Goal: Information Seeking & Learning: Understand process/instructions

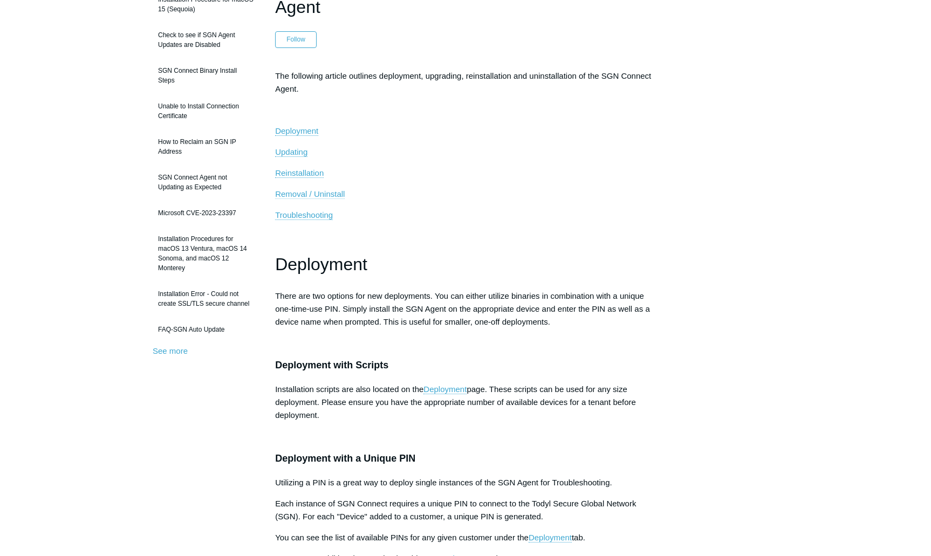
click at [330, 193] on span "Removal / Uninstall" at bounding box center [310, 193] width 70 height 9
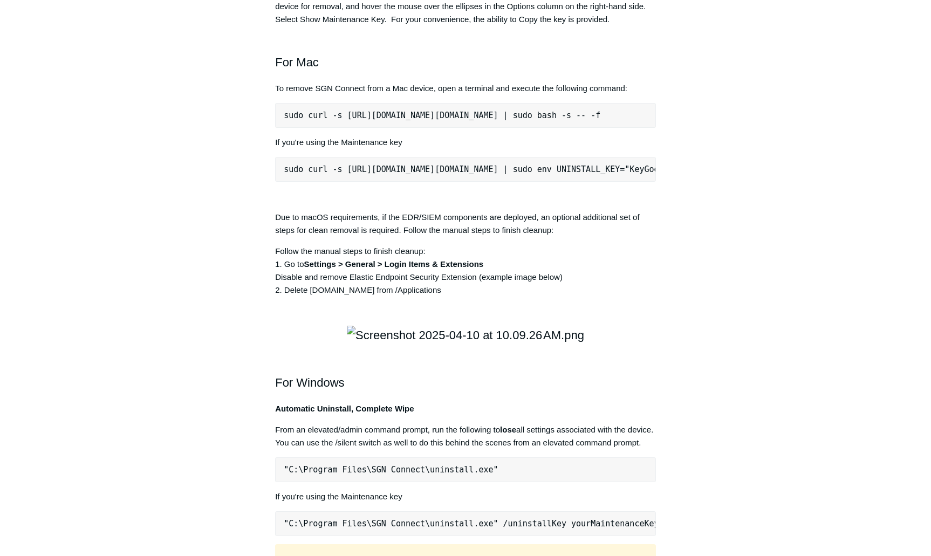
scroll to position [0, 26]
click at [385, 128] on pre "sudo curl -s https://portal.todyl.com/tools/MacUninstall.sh | sudo bash -s -- -f" at bounding box center [465, 115] width 381 height 25
copy div "sudo curl -s https://portal.todyl.com/tools/MacUninstall.sh | sudo bash -s -- -f"
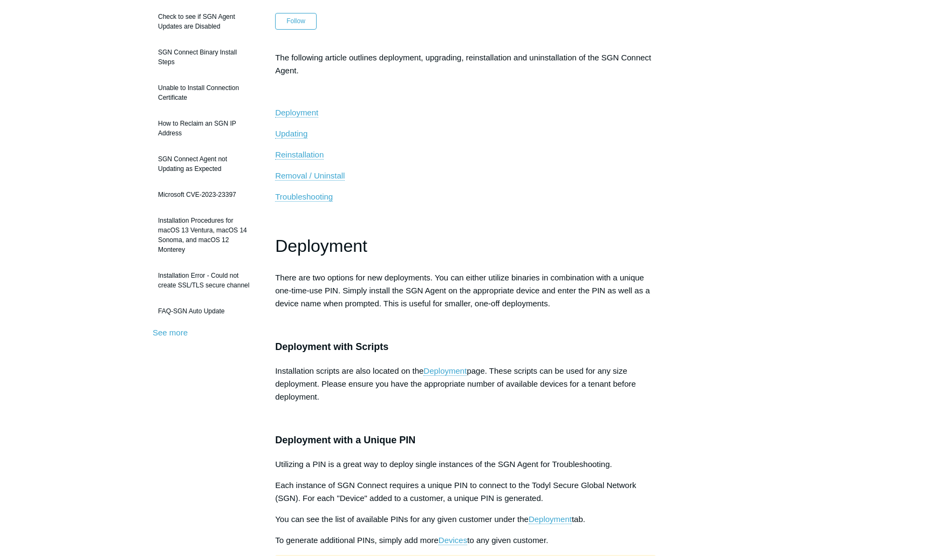
scroll to position [0, 0]
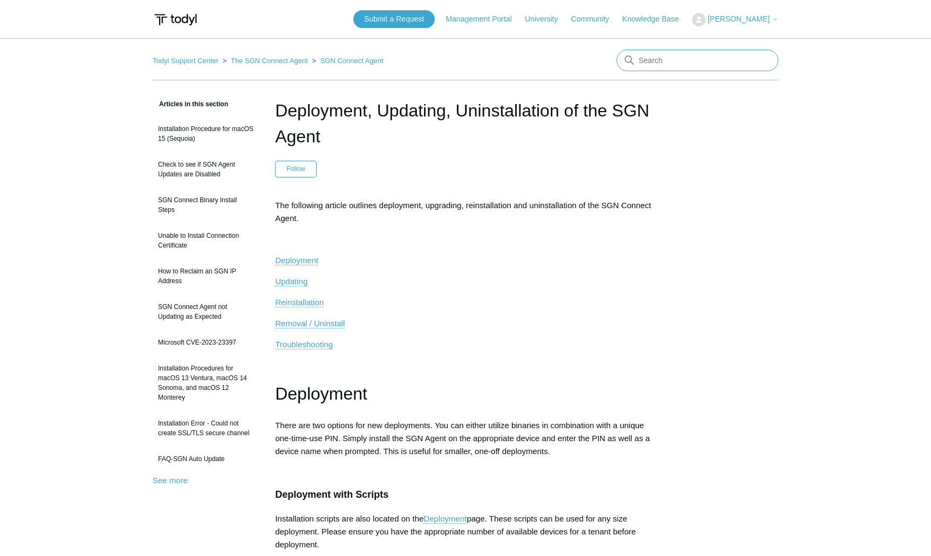
click at [693, 56] on input "Search" at bounding box center [698, 61] width 162 height 22
paste input "bash -c "curl -s --ssl-no-revoke https://portal.todyl.com/tools/MacInstall.sh |…"
type input "bash -c "curl -s --ssl-no-revoke https://portal.todyl.com/tools/MacInstall.sh |…"
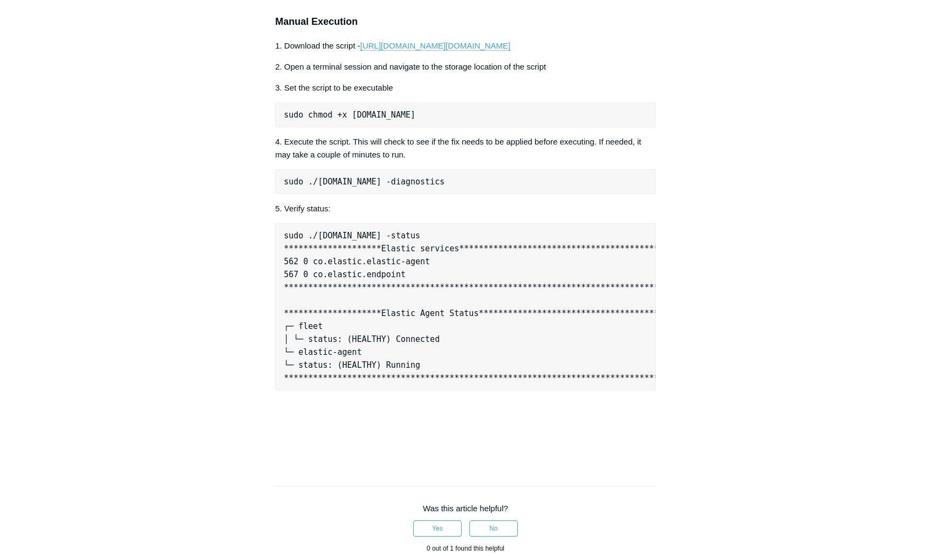
scroll to position [1159, 0]
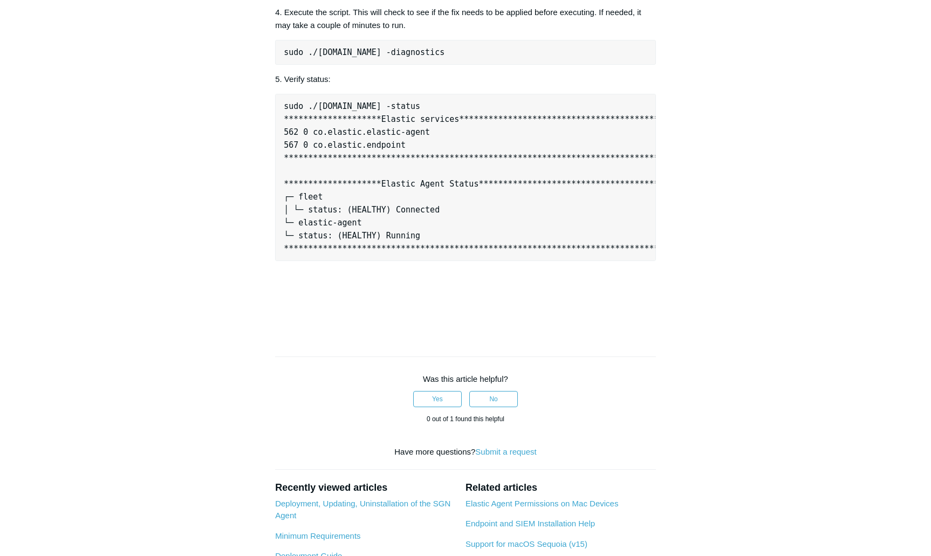
scroll to position [1246, 0]
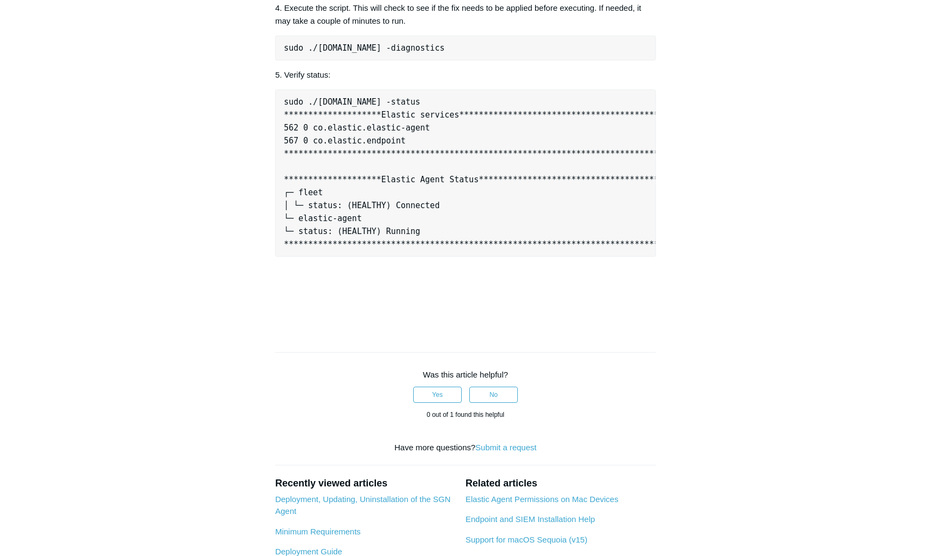
copy div "sudo curl -s https://download.todyl.com/misc/endpoint-tools-v3.sh | sudo bash -…"
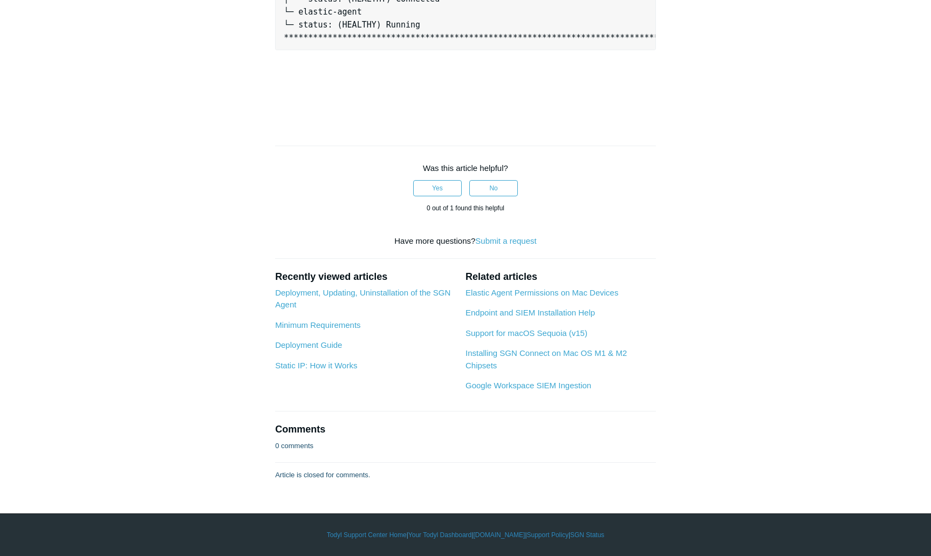
scroll to position [1799, 0]
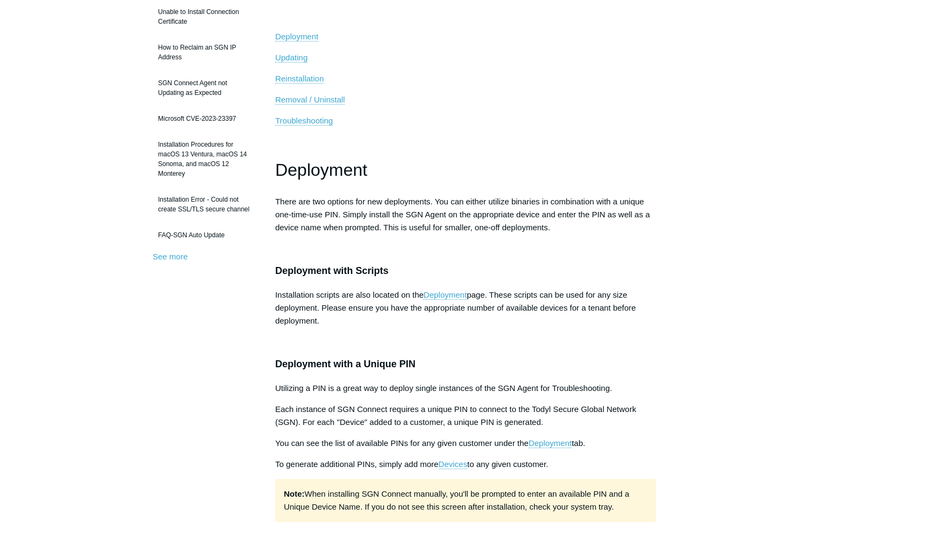
scroll to position [165, 0]
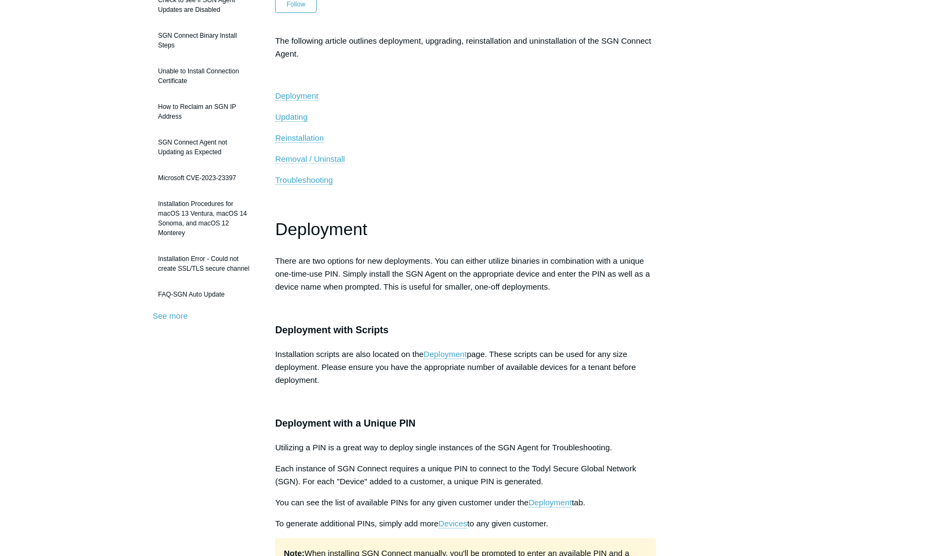
click at [316, 155] on span "Removal / Uninstall" at bounding box center [310, 158] width 70 height 9
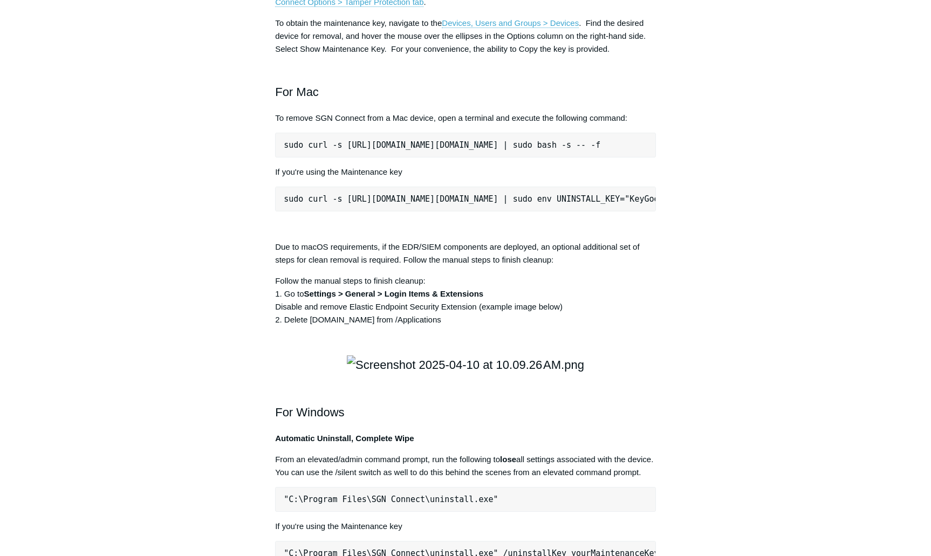
scroll to position [0, 26]
click at [348, 158] on pre "sudo curl -s https://portal.todyl.com/tools/MacUninstall.sh | sudo bash -s -- -f" at bounding box center [465, 145] width 381 height 25
copy div "sudo curl -s https://portal.todyl.com/tools/MacUninstall.sh | sudo bash -s -- -f"
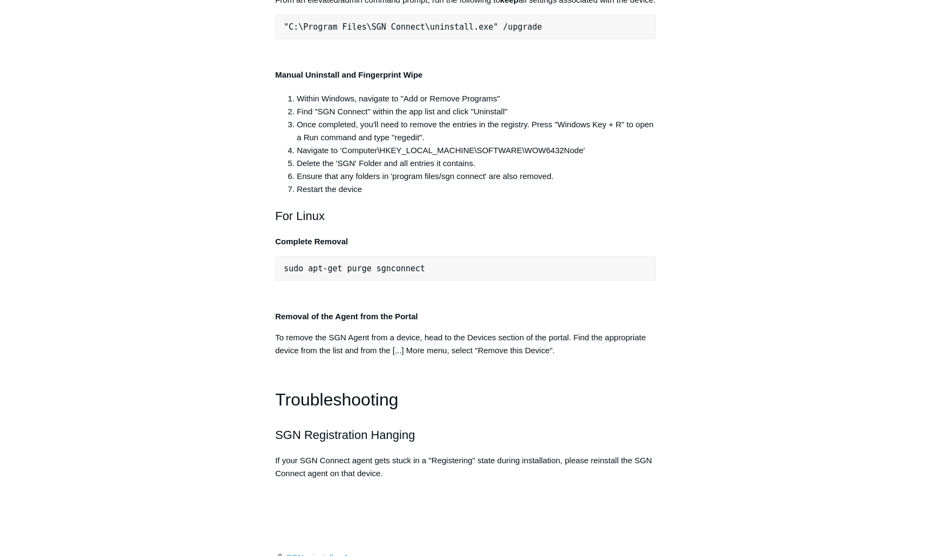
scroll to position [2145, 0]
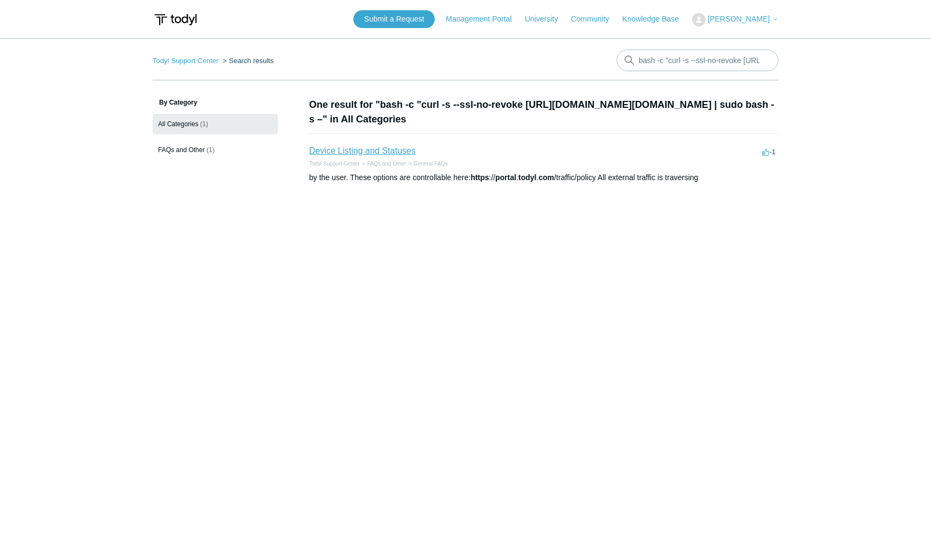
click at [386, 152] on link "Device Listing and Statuses" at bounding box center [362, 150] width 106 height 9
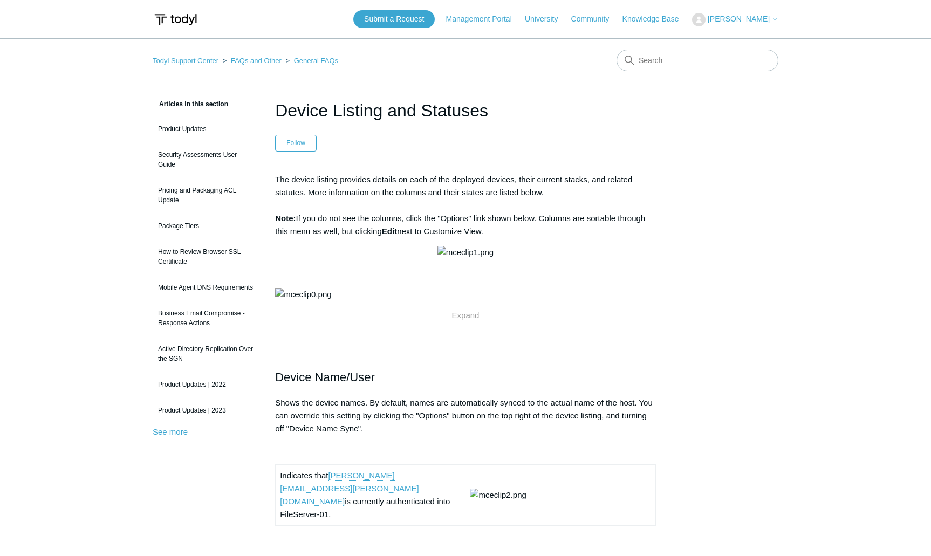
click at [488, 119] on h1 "Device Listing and Statuses" at bounding box center [465, 111] width 381 height 26
